Goal: Task Accomplishment & Management: Complete application form

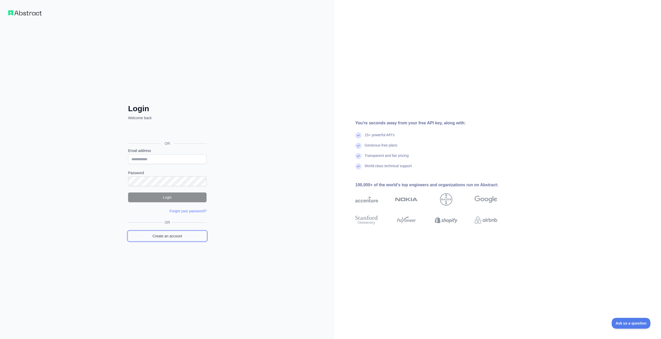
click at [183, 237] on link "Create an account" at bounding box center [167, 236] width 79 height 10
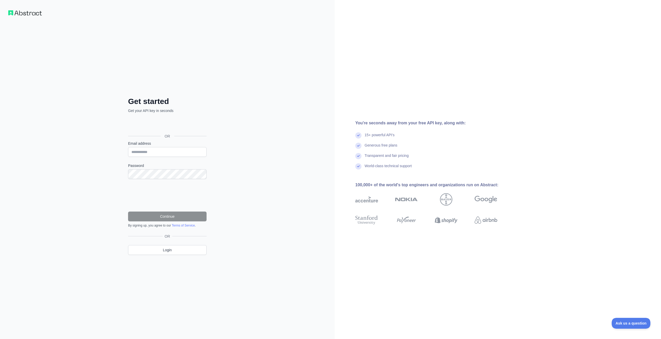
click at [180, 225] on link "Terms of Service" at bounding box center [183, 226] width 23 height 4
